Goal: Information Seeking & Learning: Learn about a topic

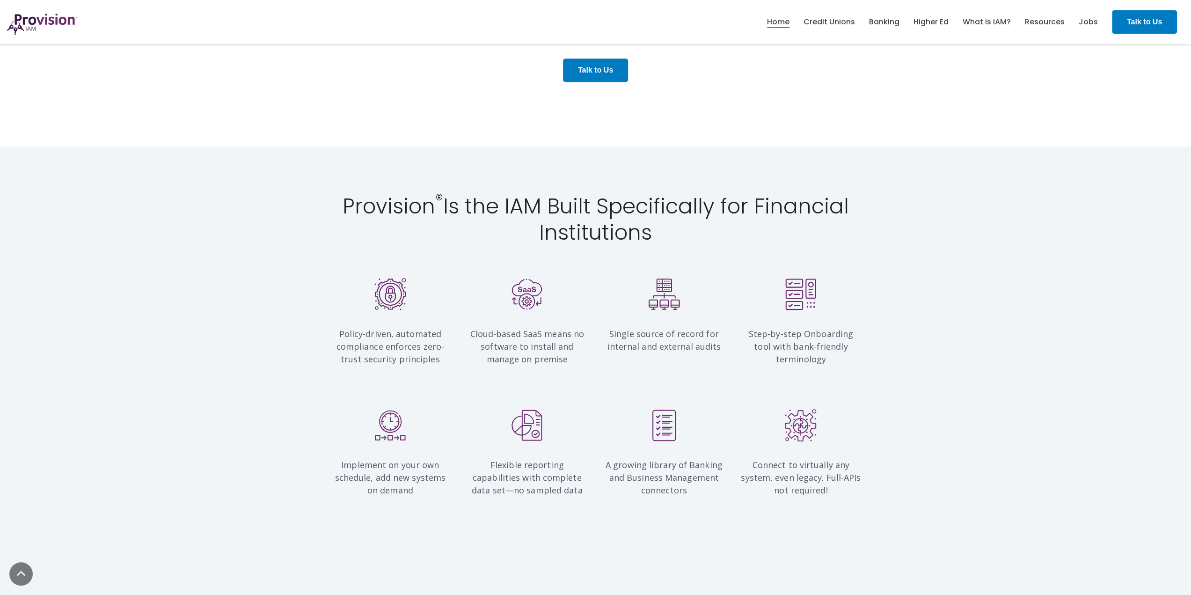
scroll to position [715, 0]
click at [552, 292] on div at bounding box center [527, 296] width 123 height 37
click at [676, 298] on img at bounding box center [664, 294] width 32 height 32
click at [771, 285] on div at bounding box center [800, 296] width 123 height 37
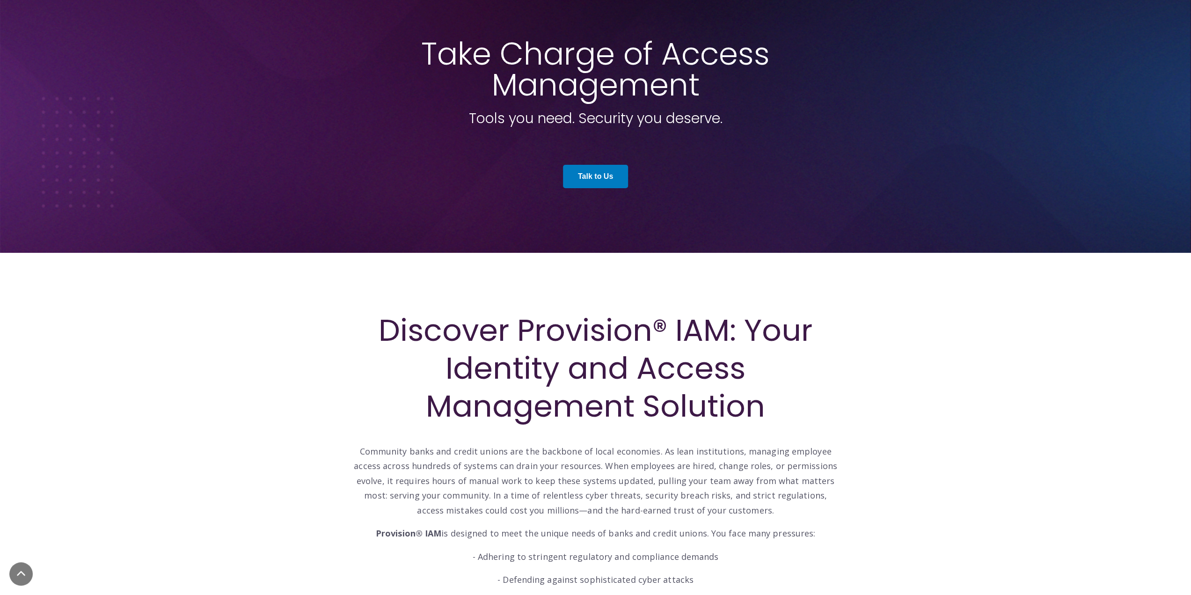
scroll to position [0, 0]
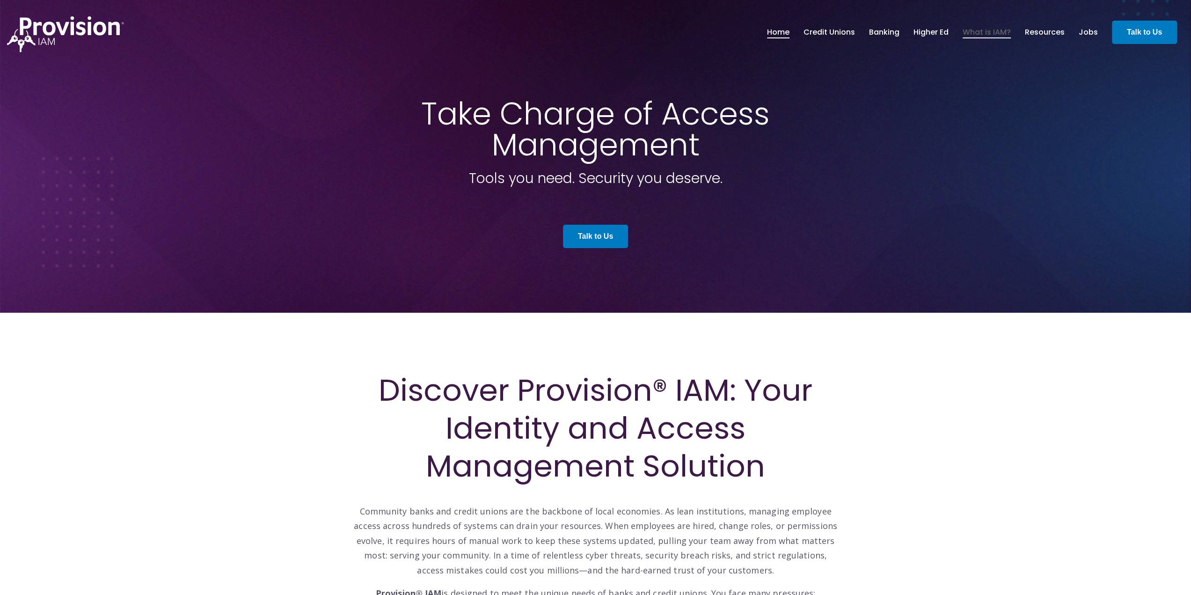
click at [1000, 35] on link "What is IAM?" at bounding box center [987, 32] width 48 height 16
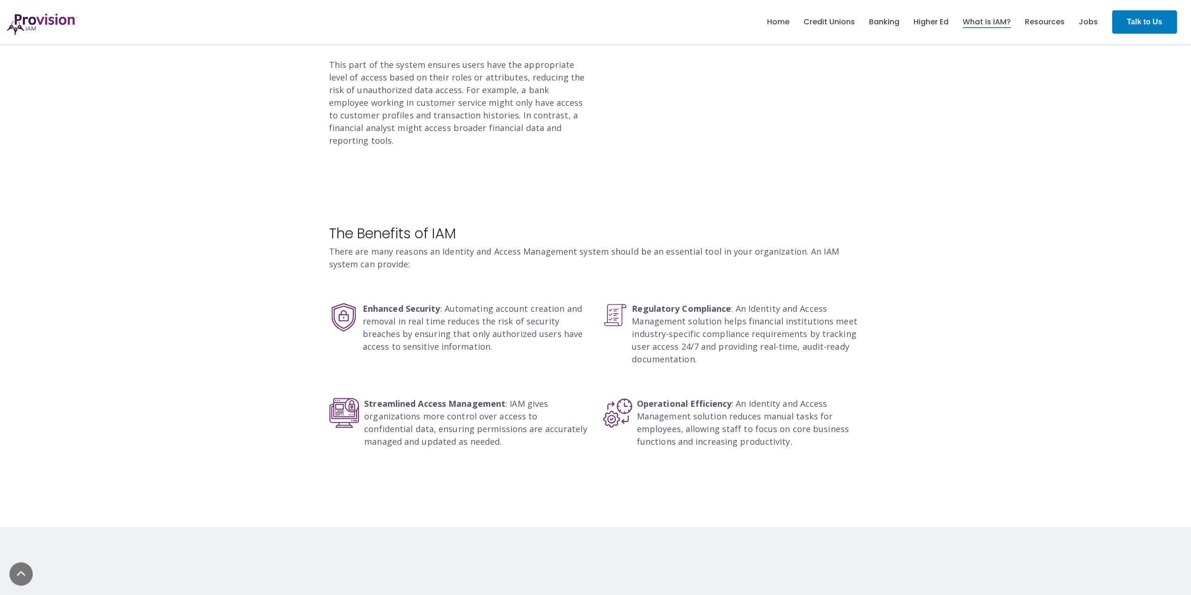
scroll to position [1276, 0]
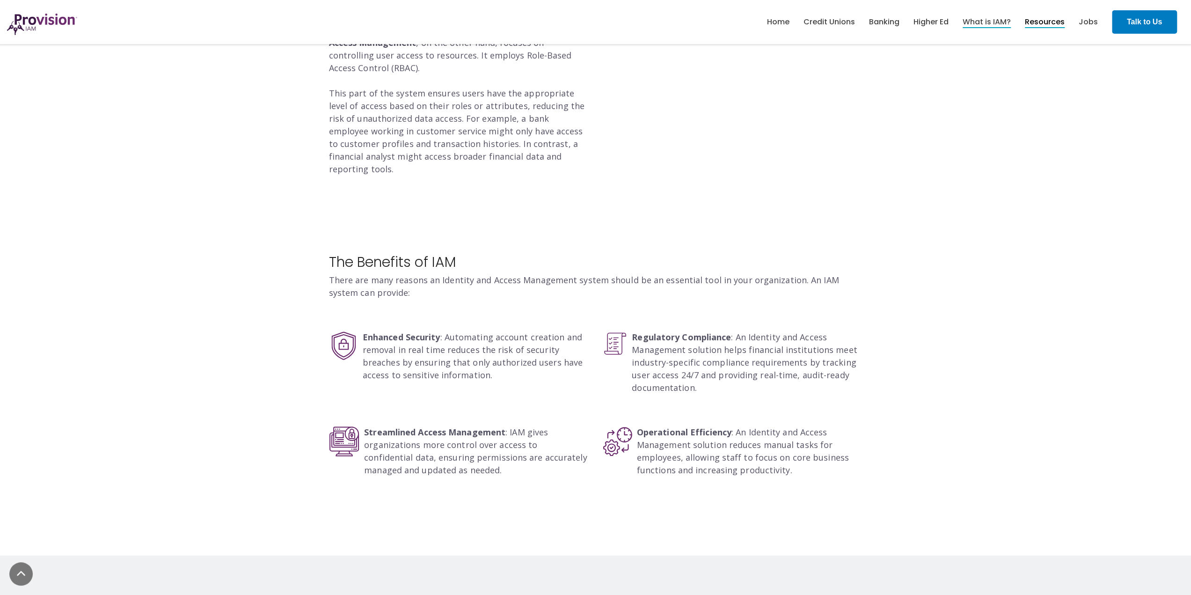
click at [1052, 18] on link "Resources" at bounding box center [1045, 22] width 40 height 16
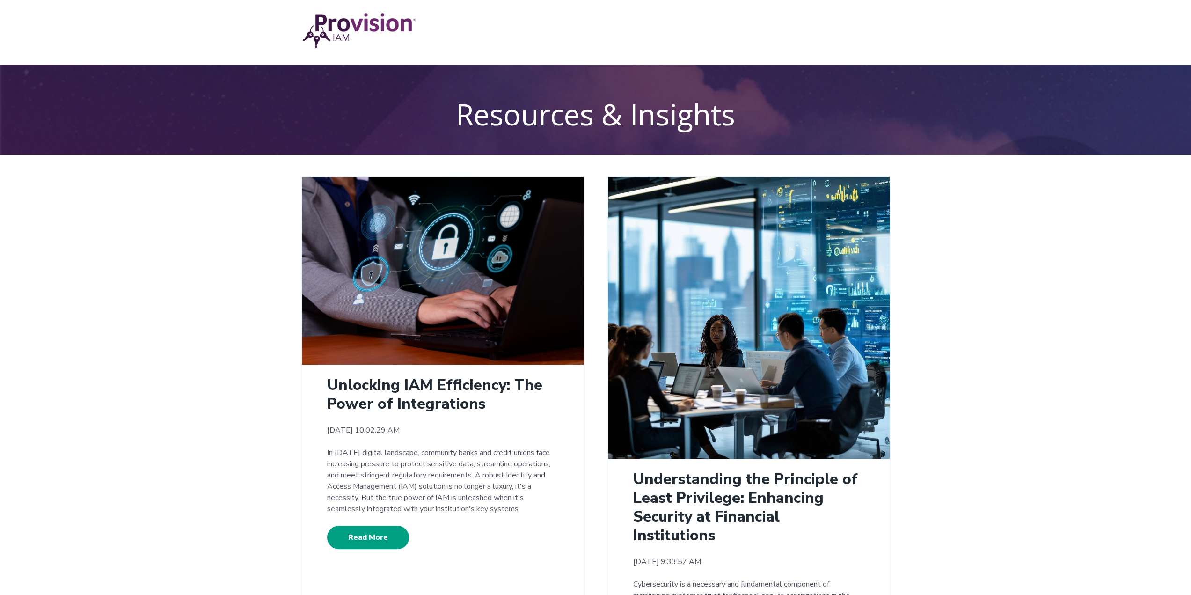
drag, startPoint x: 385, startPoint y: 519, endPoint x: 388, endPoint y: 526, distance: 7.3
click at [387, 523] on section "Unlocking IAM Efficiency: The Power of Integrations Mar 5, 2025 10:02:29 AM In …" at bounding box center [443, 463] width 254 height 196
click at [382, 534] on link "Read More" at bounding box center [368, 537] width 82 height 23
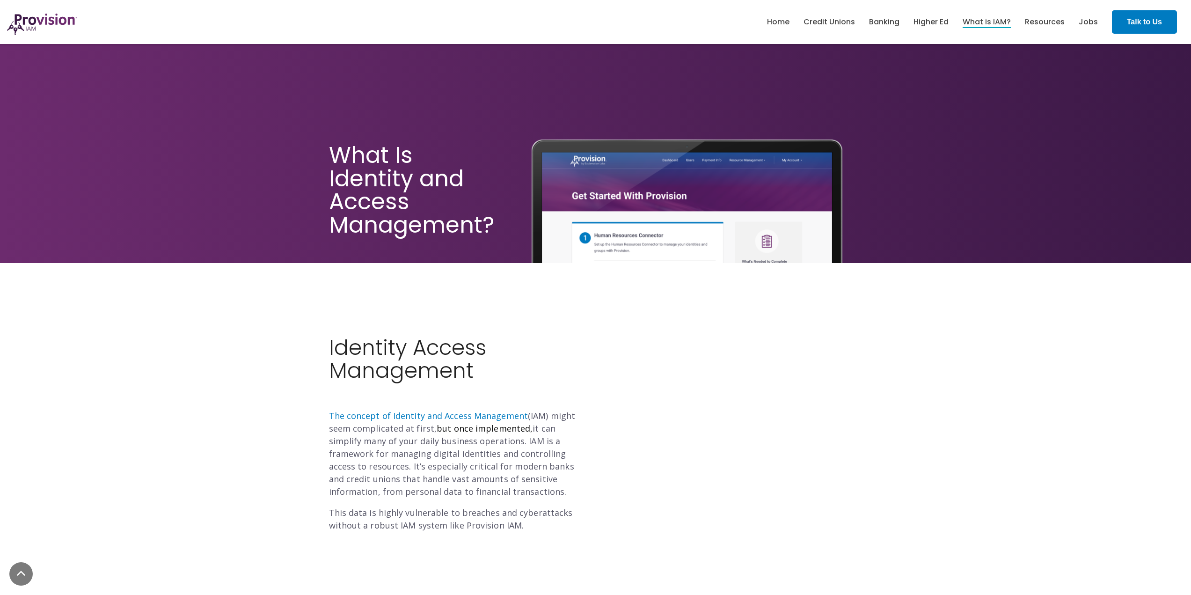
scroll to position [1276, 0]
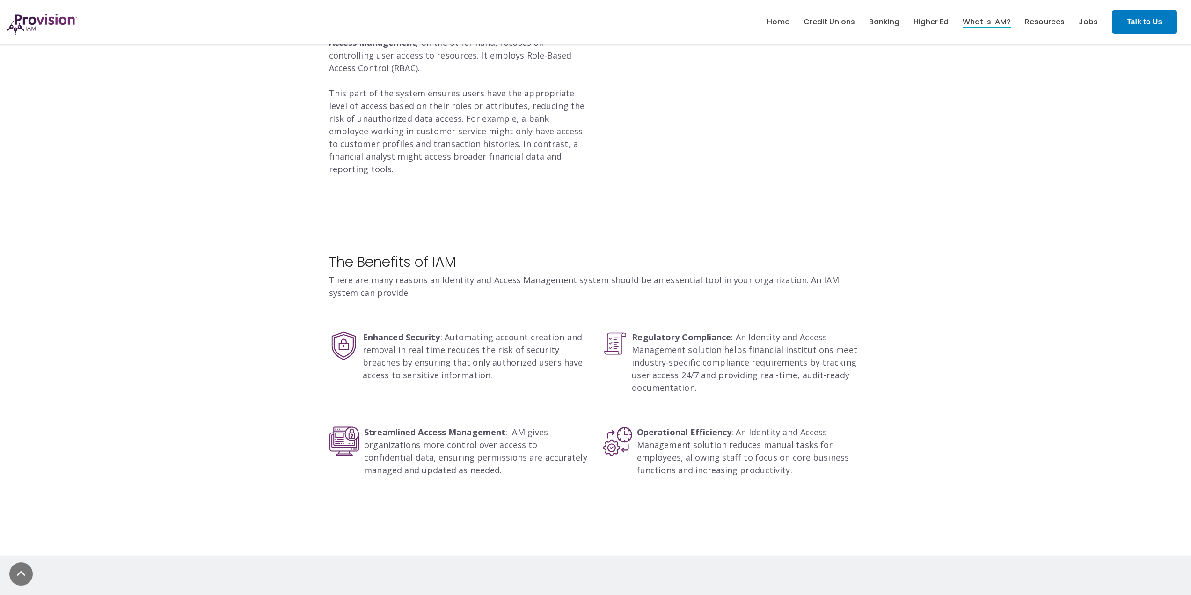
click at [925, 29] on link "Higher Ed" at bounding box center [931, 22] width 35 height 16
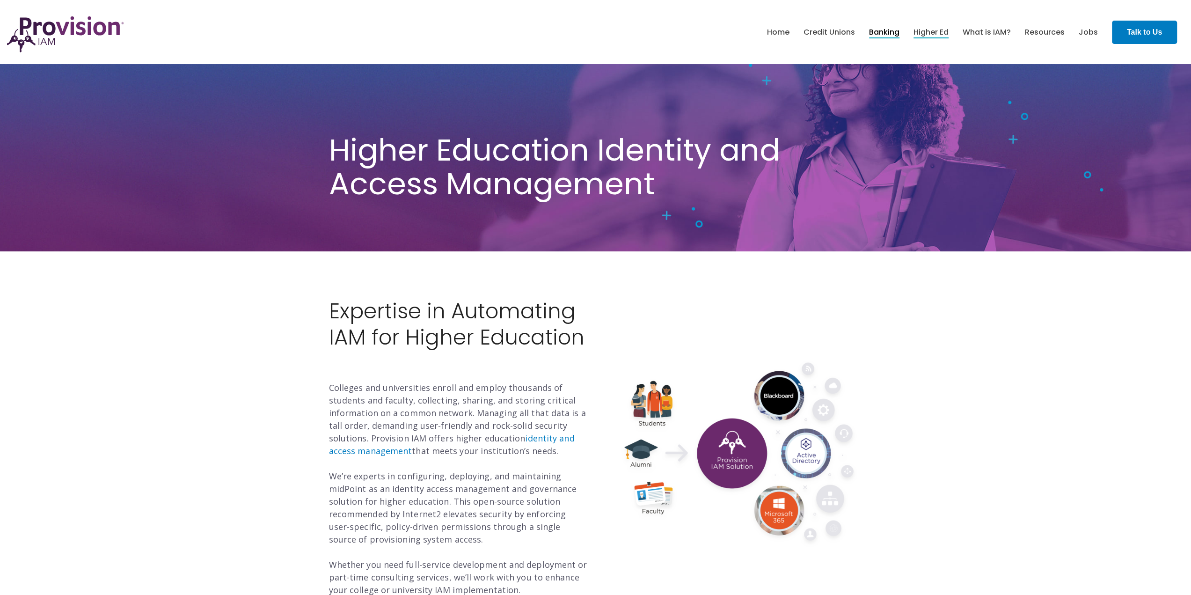
click at [872, 38] on link "Banking" at bounding box center [884, 32] width 30 height 16
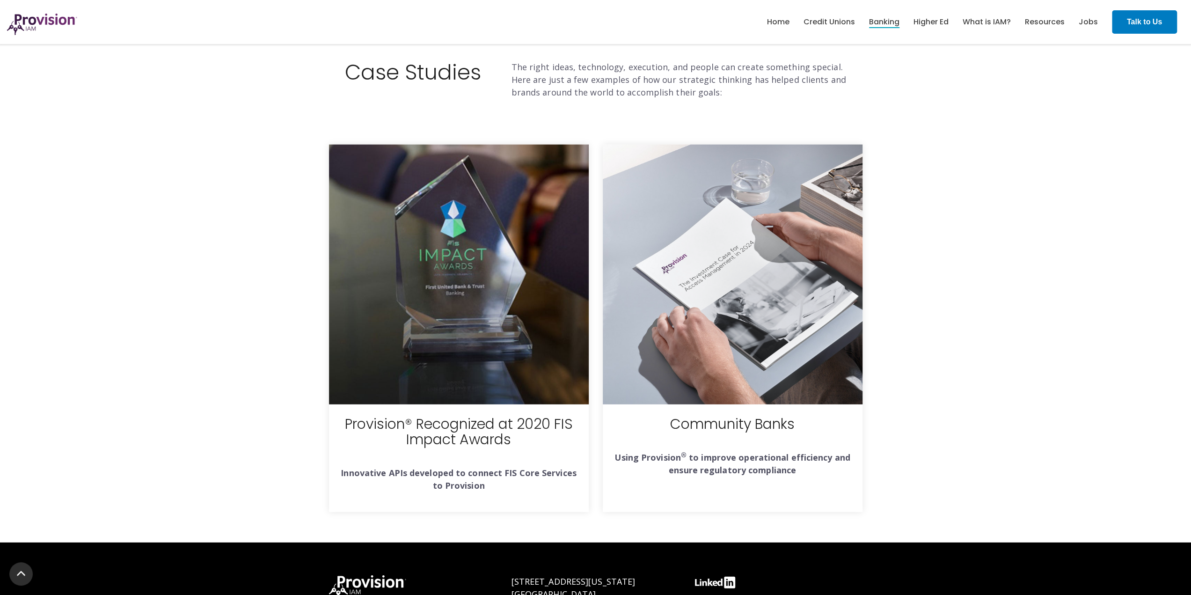
scroll to position [2361, 0]
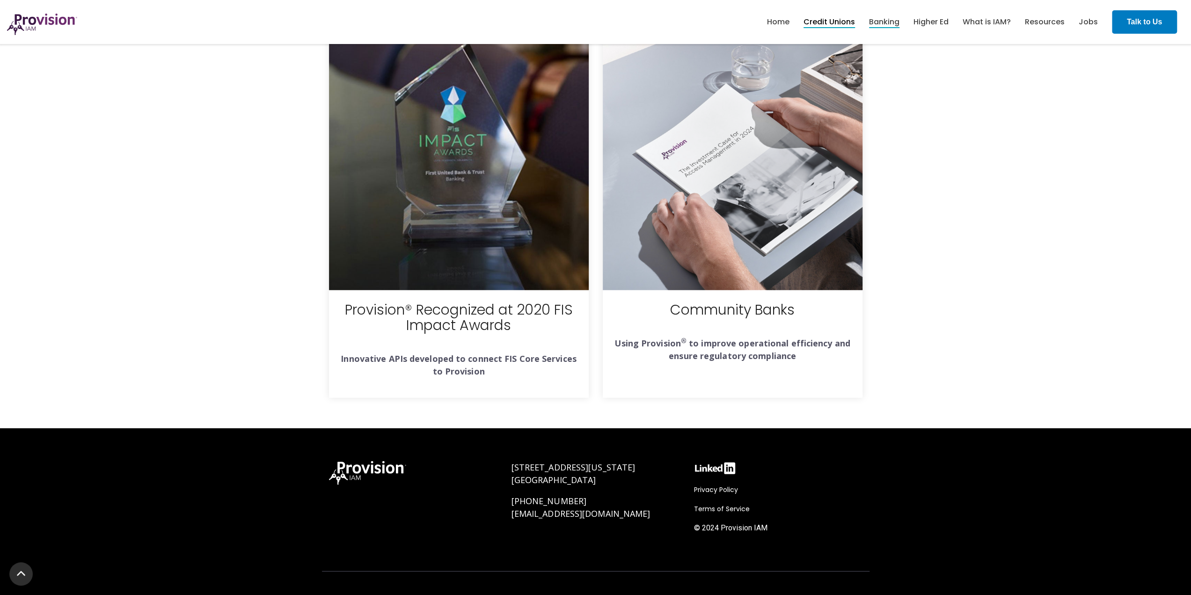
click at [817, 24] on link "Credit Unions" at bounding box center [829, 22] width 51 height 16
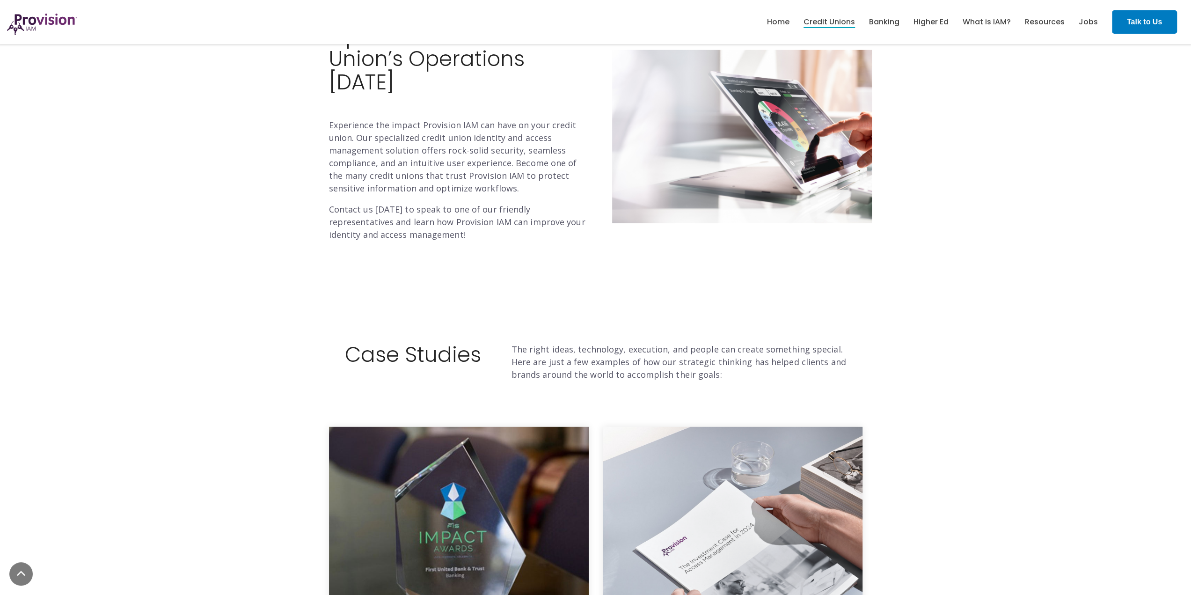
scroll to position [2450, 0]
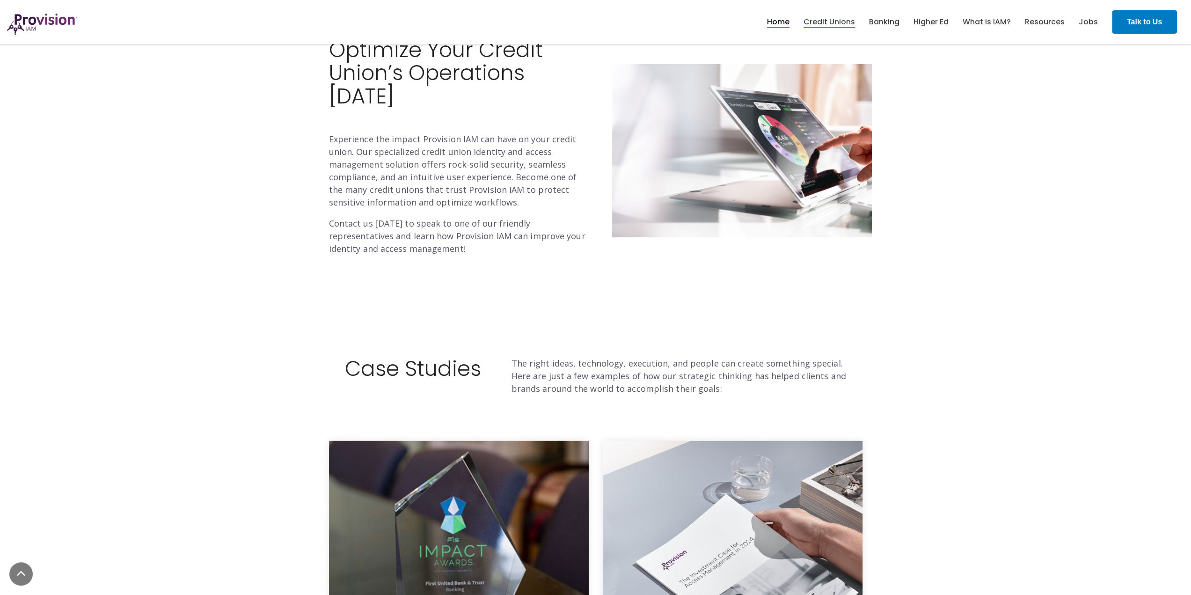
click at [775, 23] on link "Home" at bounding box center [778, 22] width 22 height 16
